Goal: Complete application form

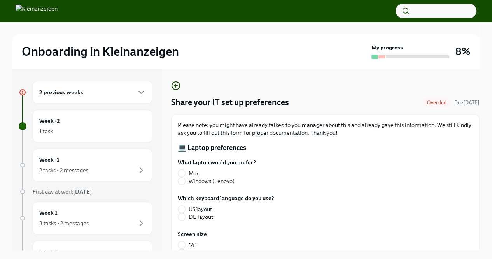
click at [288, 109] on div "Share your IT set up preferences Overdue Due [DATE] Please note: you might have…" at bounding box center [325, 231] width 308 height 300
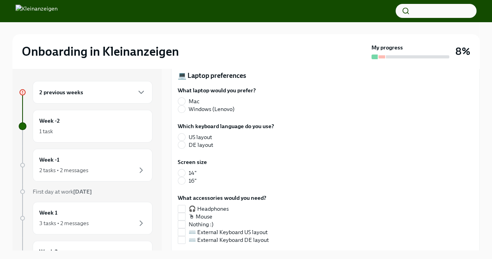
scroll to position [76, 0]
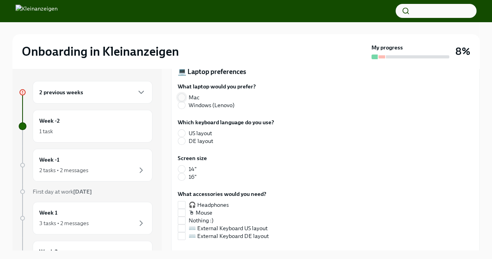
click at [183, 97] on input "Mac" at bounding box center [181, 97] width 7 height 7
radio input "true"
click at [184, 132] on input "US layout" at bounding box center [181, 132] width 7 height 7
radio input "true"
click at [184, 168] on input "14"" at bounding box center [181, 168] width 7 height 7
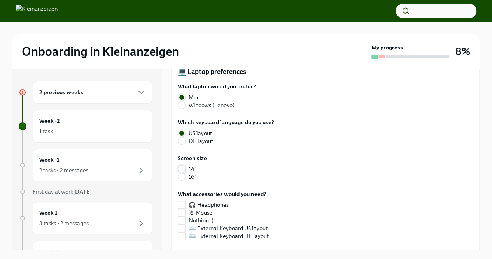
radio input "true"
click at [183, 204] on input "🎧 Headphones" at bounding box center [181, 204] width 7 height 7
checkbox input "true"
click at [182, 212] on input "🖱 Mouse" at bounding box center [181, 212] width 7 height 7
checkbox input "true"
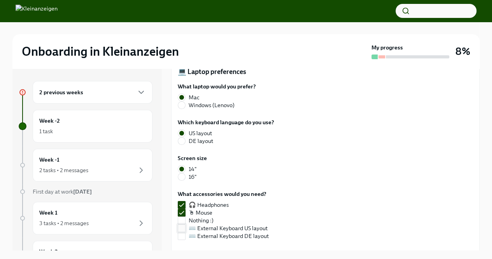
click at [181, 227] on input "⌨️ External Keyboard US layout" at bounding box center [181, 227] width 7 height 7
checkbox input "true"
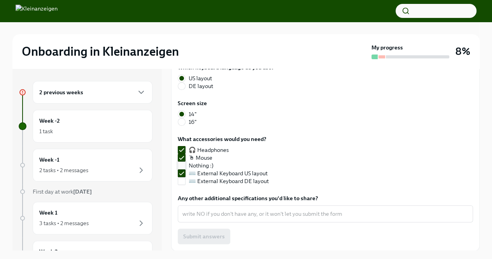
scroll to position [7, 0]
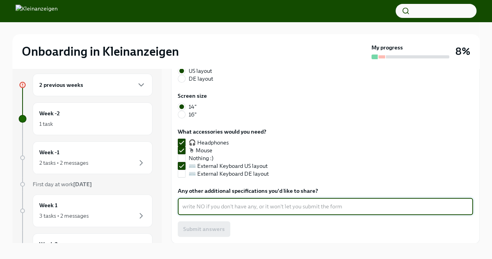
click at [215, 209] on textarea "Any other additional specifications you'd like to share?" at bounding box center [325, 205] width 286 height 9
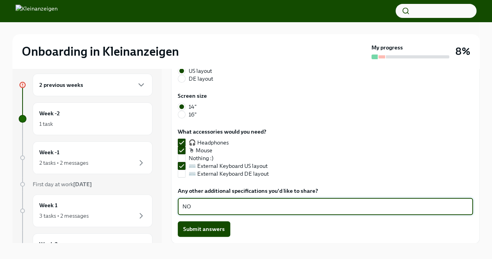
scroll to position [13, 0]
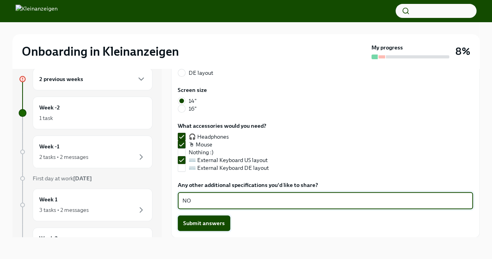
type textarea "NO"
click at [213, 221] on span "Submit answers" at bounding box center [204, 223] width 42 height 8
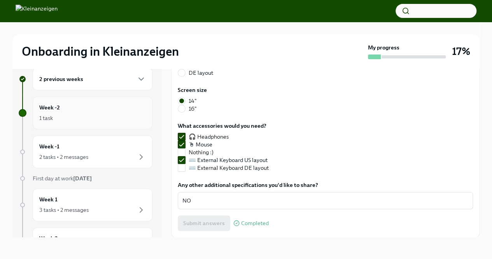
click at [96, 120] on div "1 task" at bounding box center [92, 117] width 107 height 9
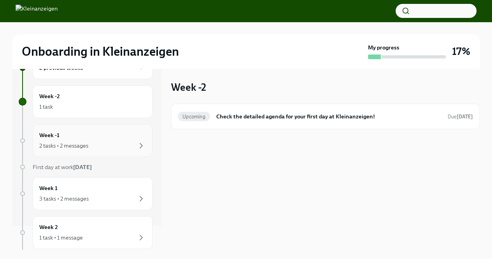
scroll to position [24, 0]
click at [90, 143] on div "2 tasks • 2 messages" at bounding box center [92, 144] width 107 height 9
